Goal: Find specific page/section: Find specific page/section

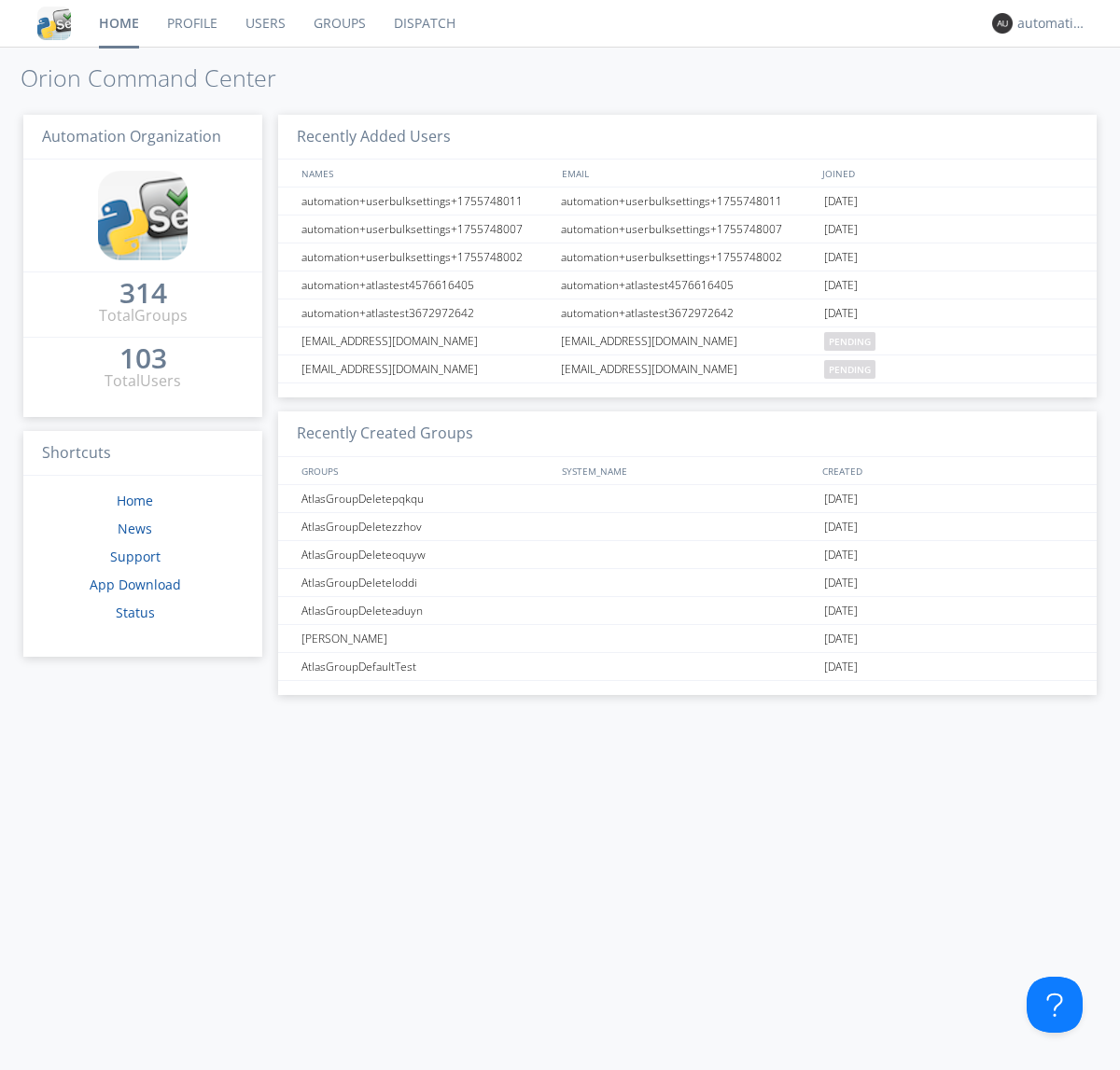
click at [423, 23] on link "Dispatch" at bounding box center [424, 23] width 90 height 46
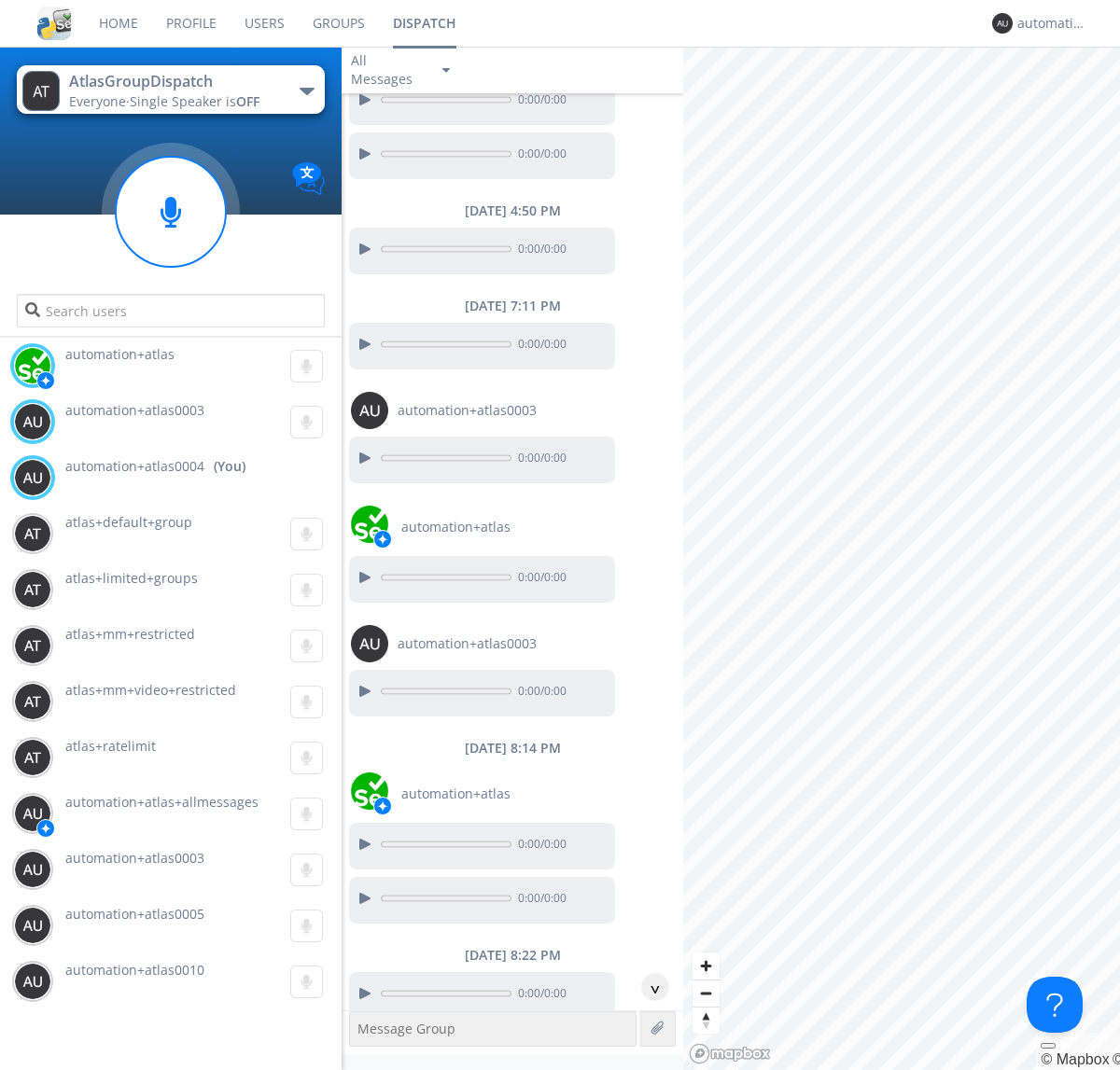
scroll to position [1082, 0]
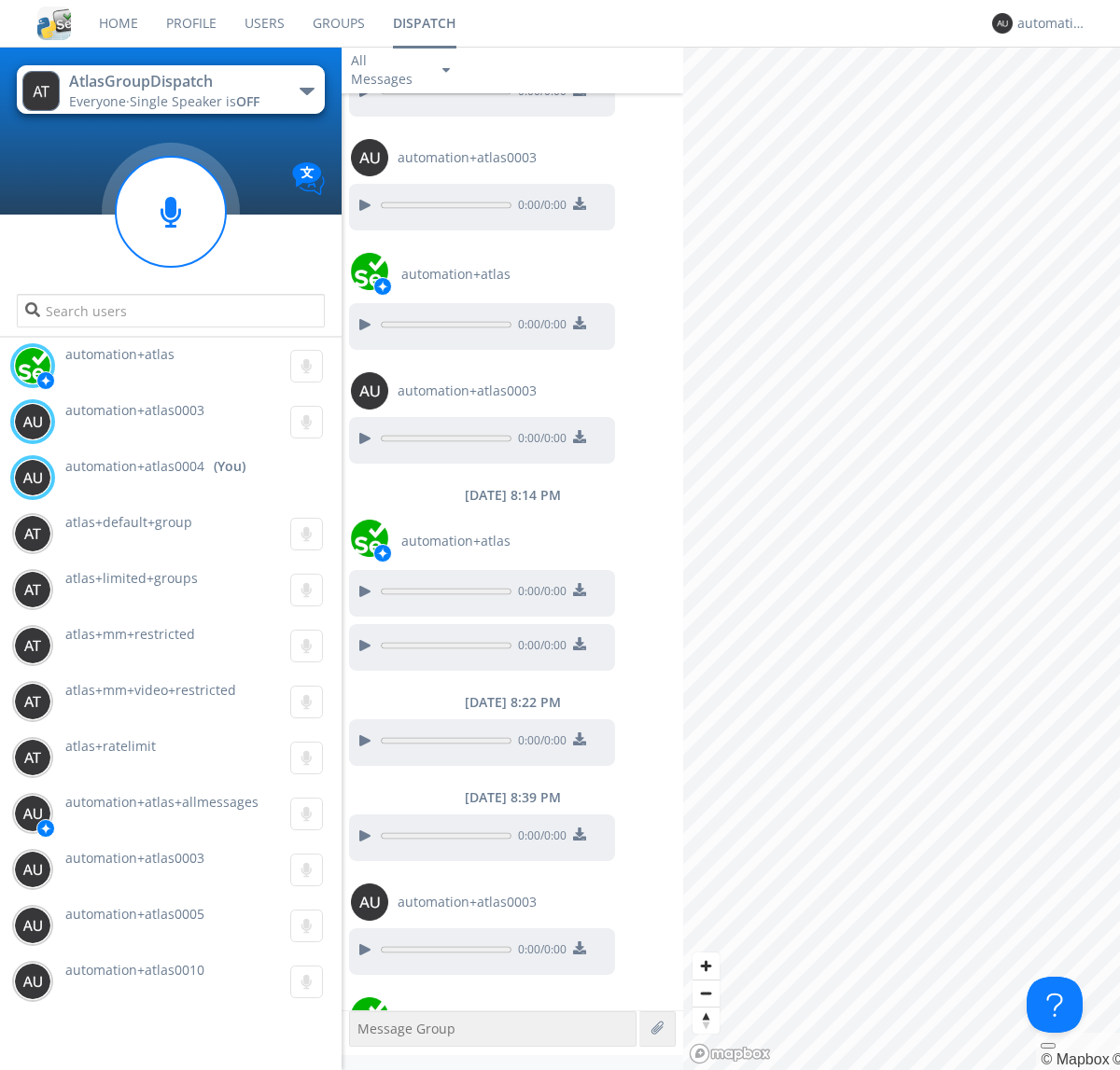
click at [306, 91] on div "button" at bounding box center [307, 91] width 15 height 8
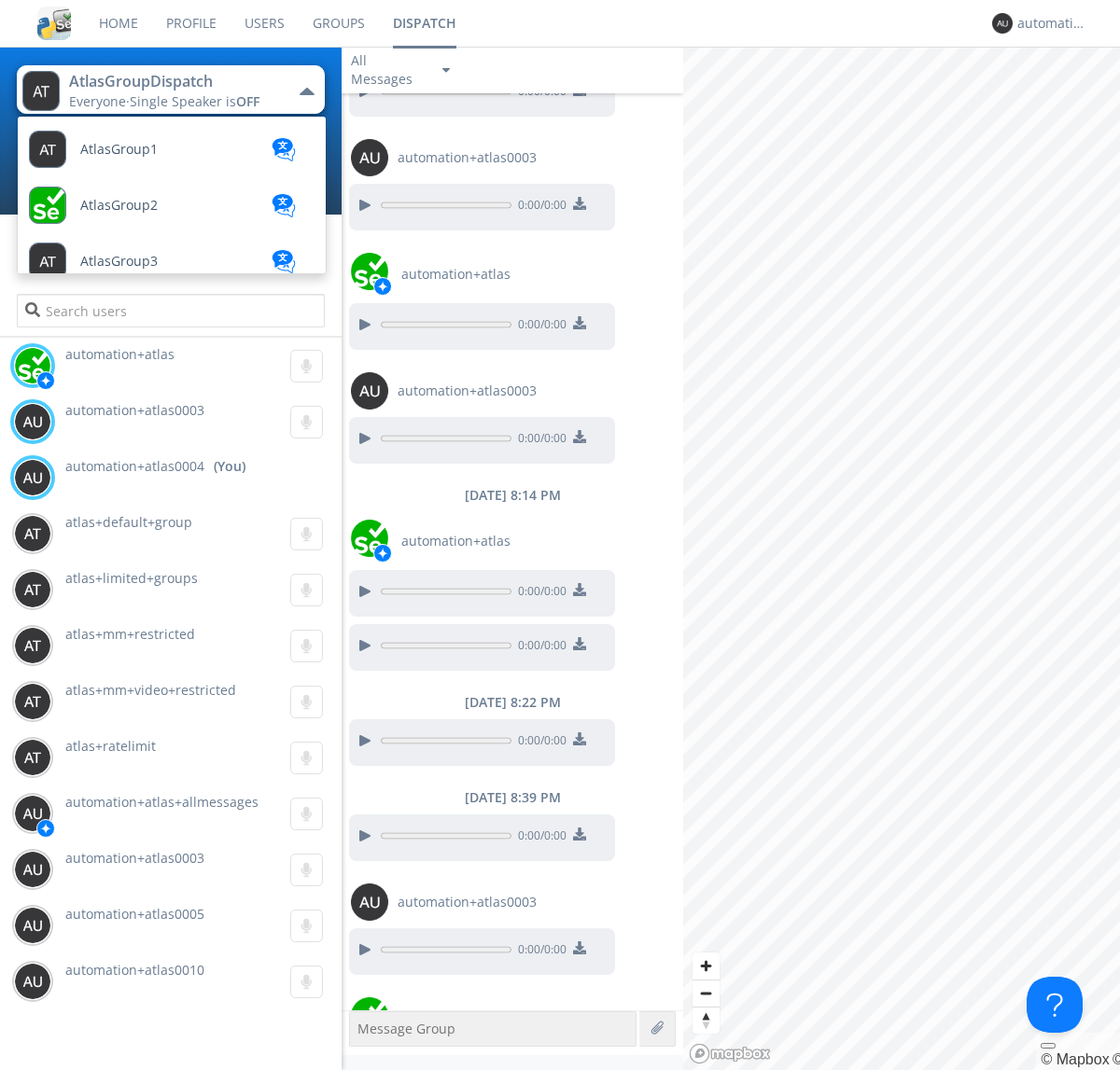
click at [144, 157] on span "AtlasGroupDispatch2" at bounding box center [118, 149] width 77 height 14
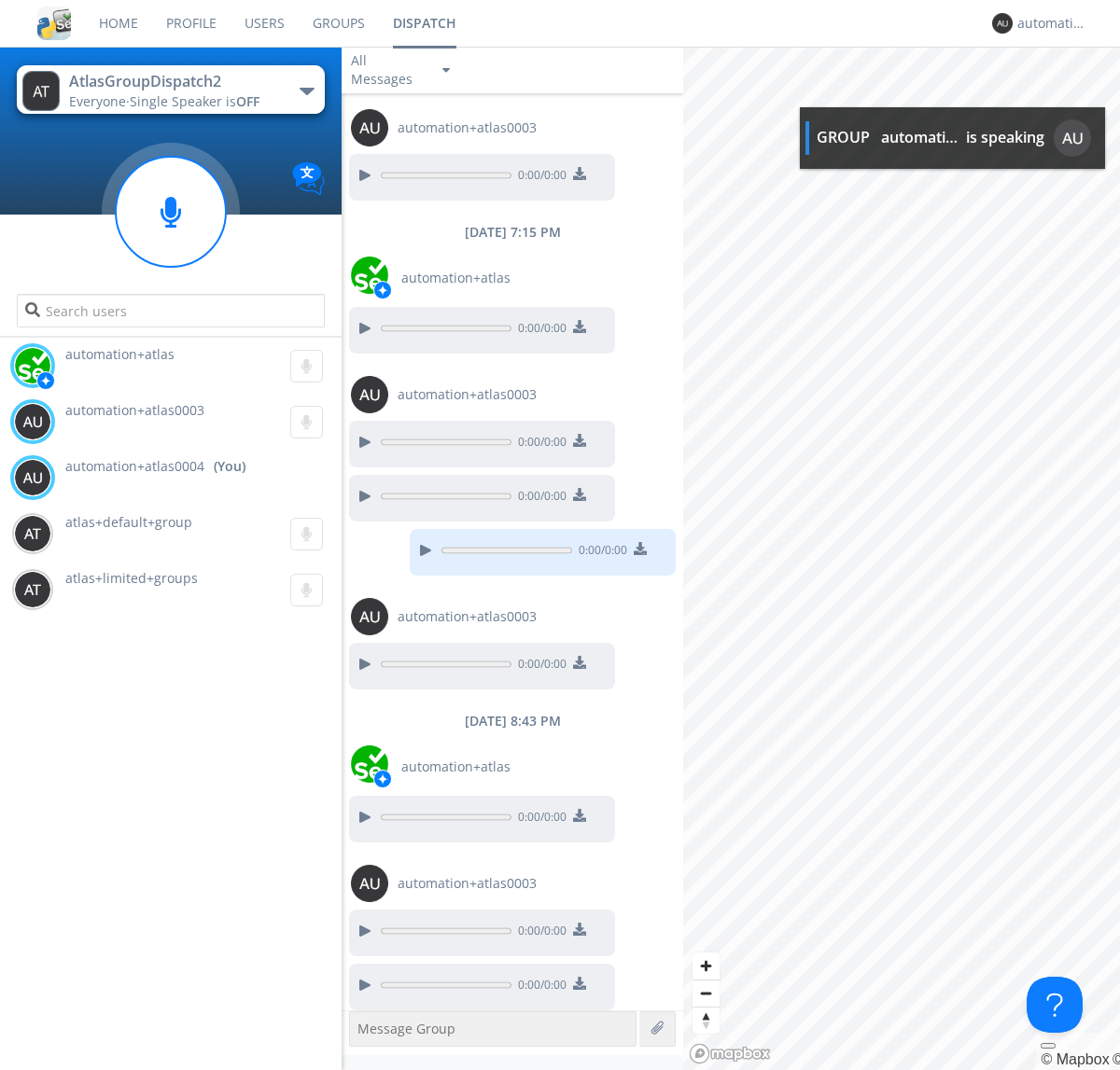
scroll to position [811, 0]
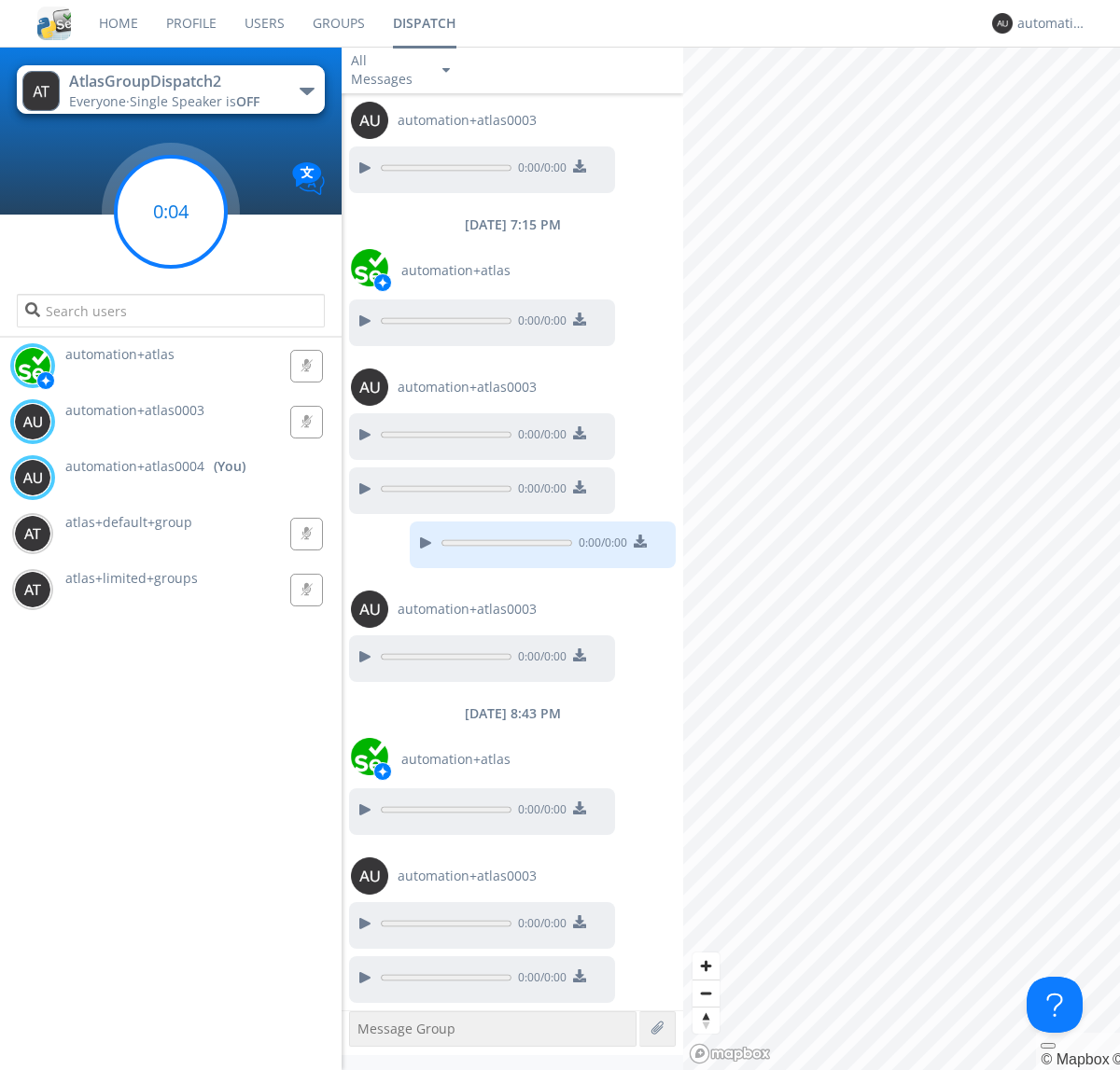
click at [170, 212] on g at bounding box center [170, 212] width 110 height 110
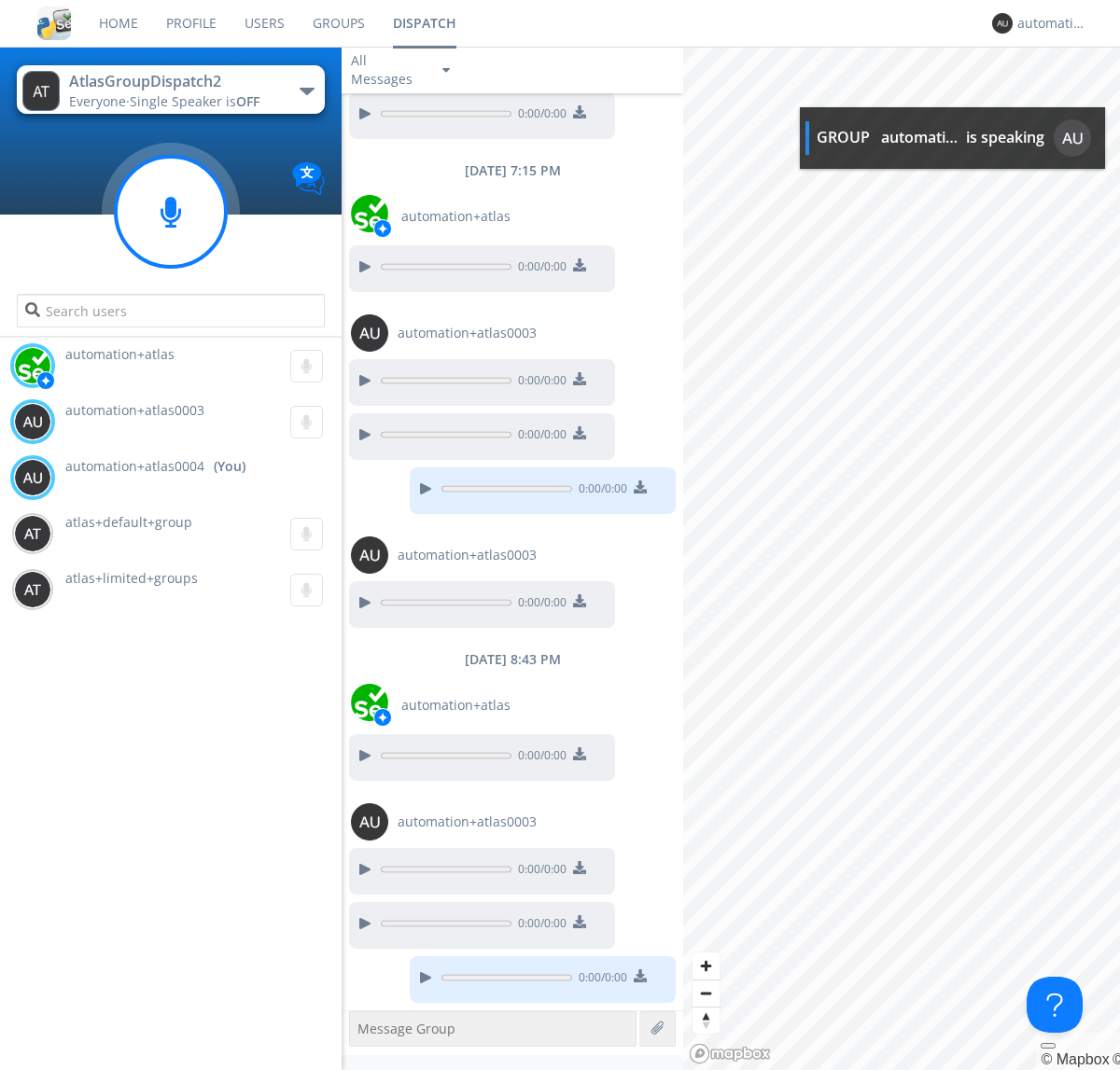
scroll to position [1035, 0]
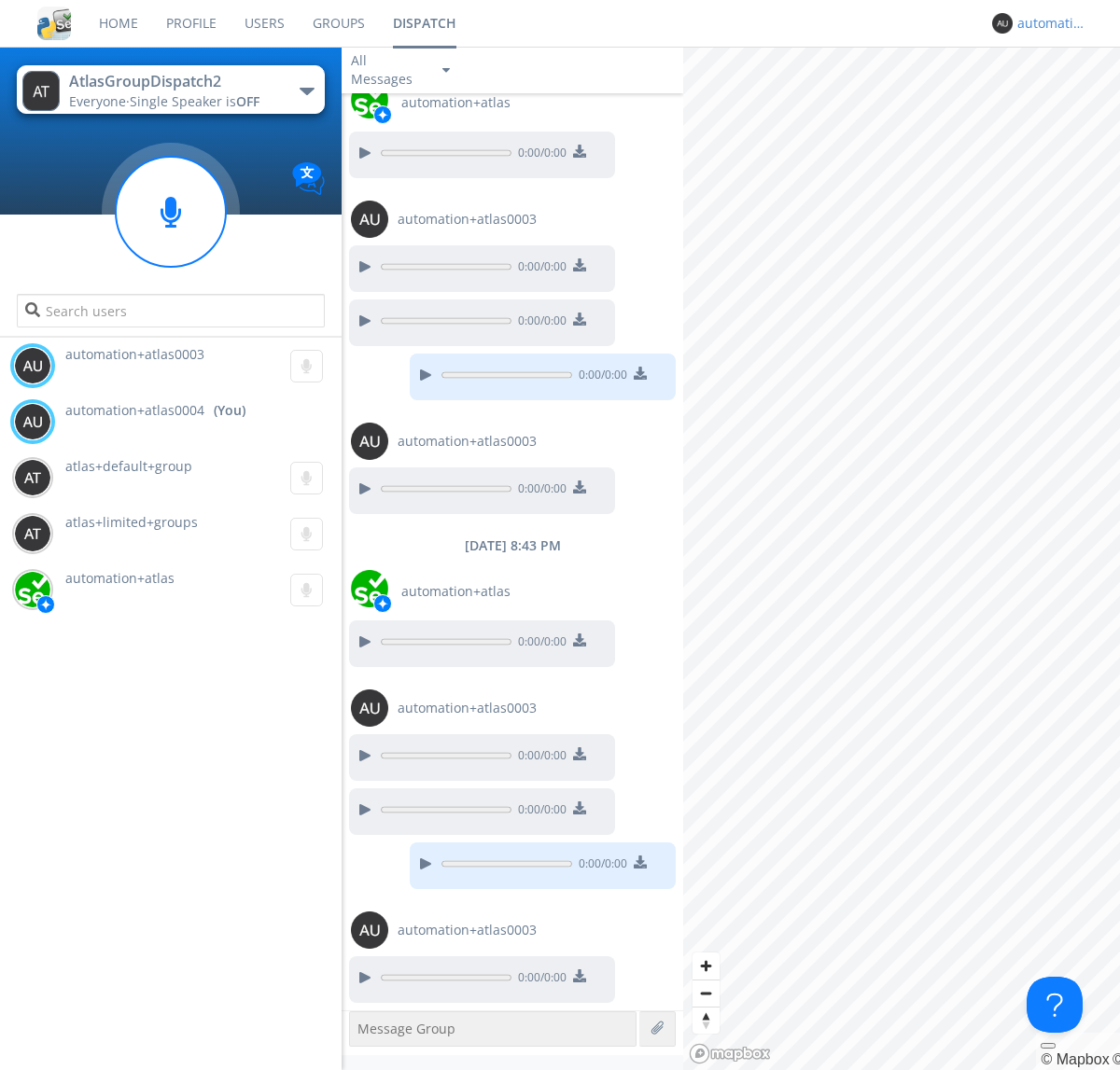
click at [1047, 23] on div "automation+atlas0004" at bounding box center [1052, 23] width 70 height 18
